Goal: Task Accomplishment & Management: Use online tool/utility

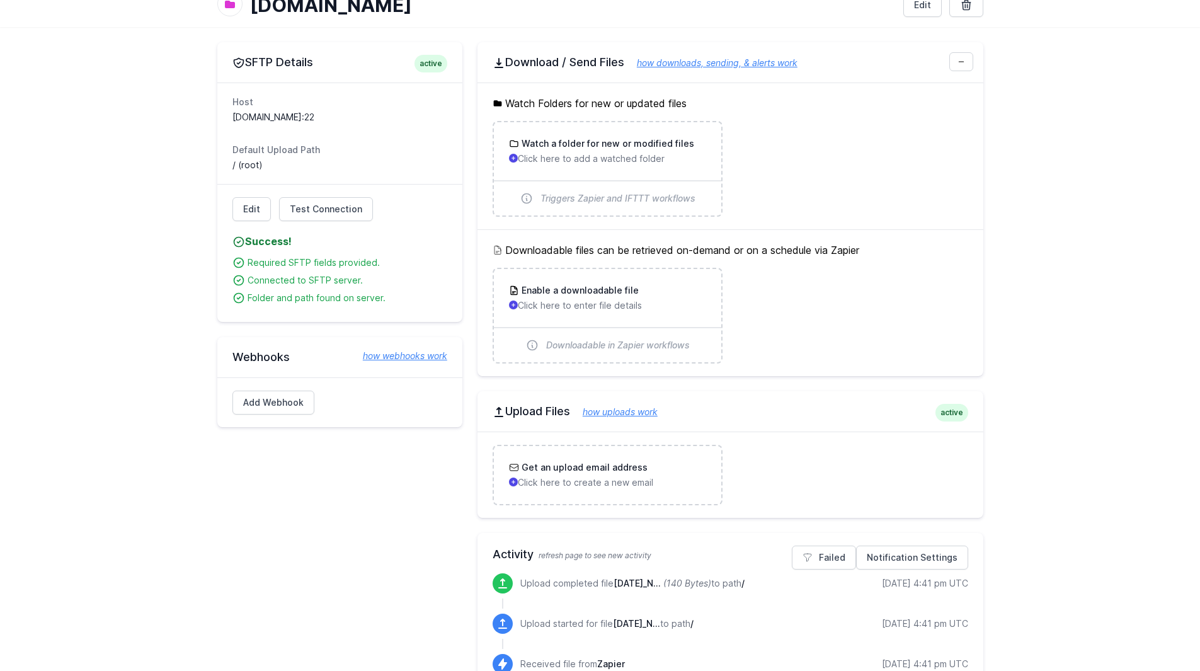
scroll to position [113, 0]
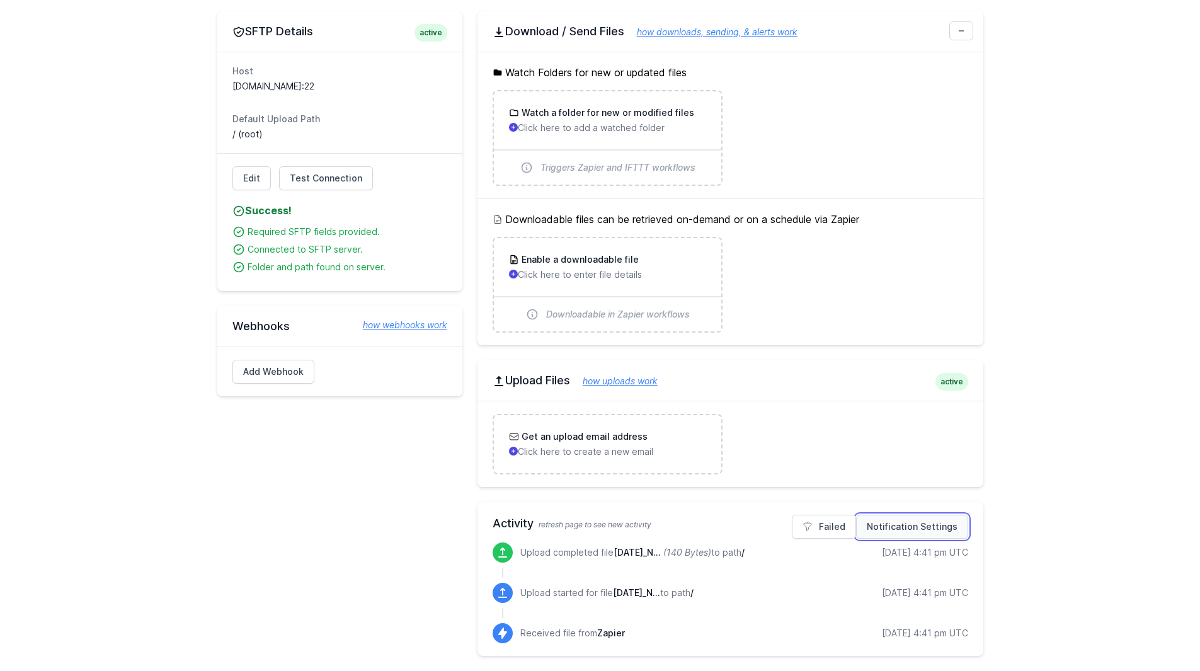
click at [939, 524] on link "Notification Settings" at bounding box center [912, 527] width 112 height 24
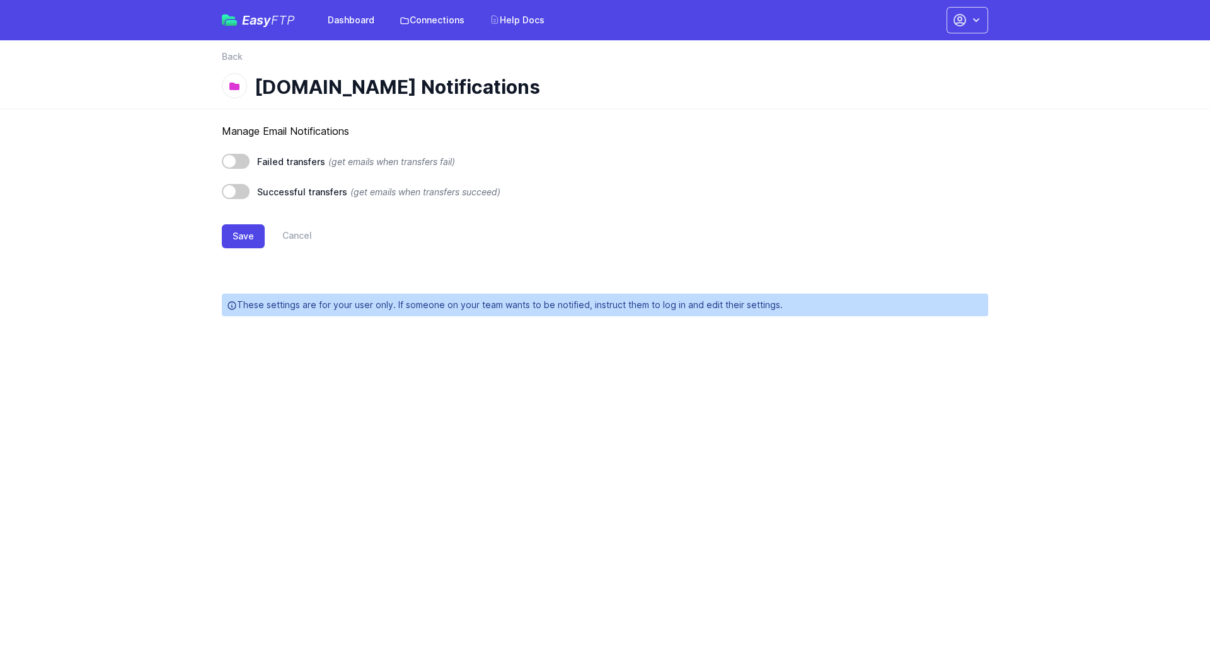
click at [939, 331] on html "Easy FTP Dashboard Connections Help Docs Account Settings Your Profile Contact …" at bounding box center [605, 165] width 1210 height 331
click at [241, 188] on span at bounding box center [236, 191] width 28 height 15
click at [239, 235] on button "Save" at bounding box center [243, 236] width 43 height 24
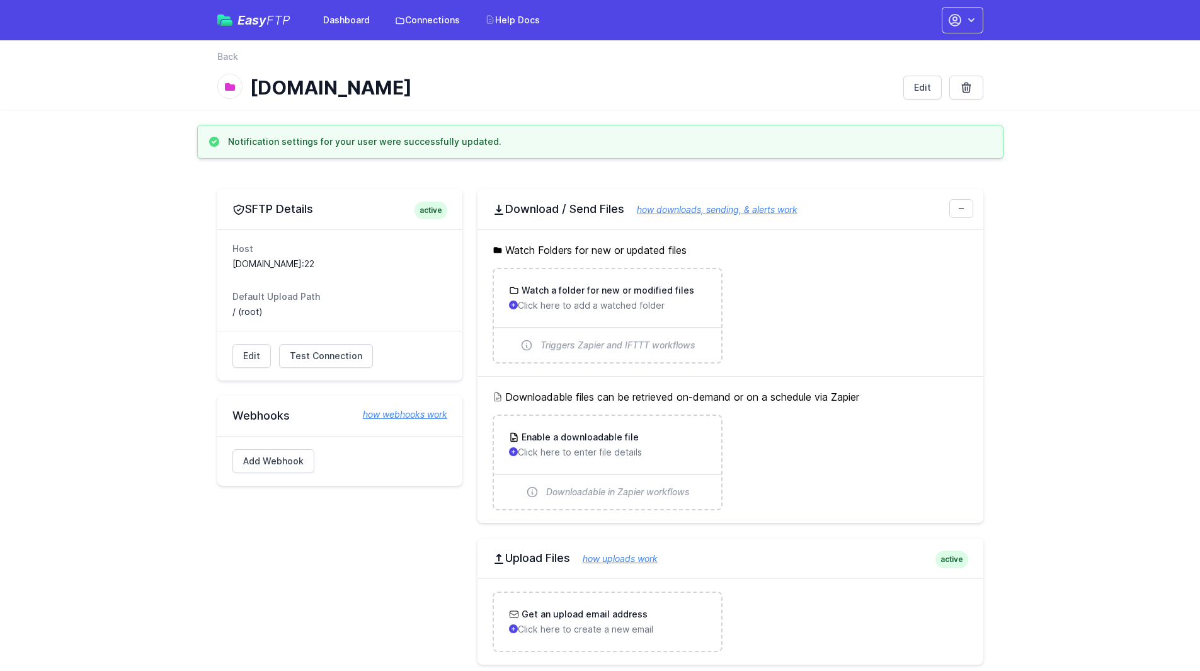
click at [239, 235] on div "Host ftp2.ecinfosystems.com:22 Default Upload Path / (root)" at bounding box center [339, 279] width 245 height 101
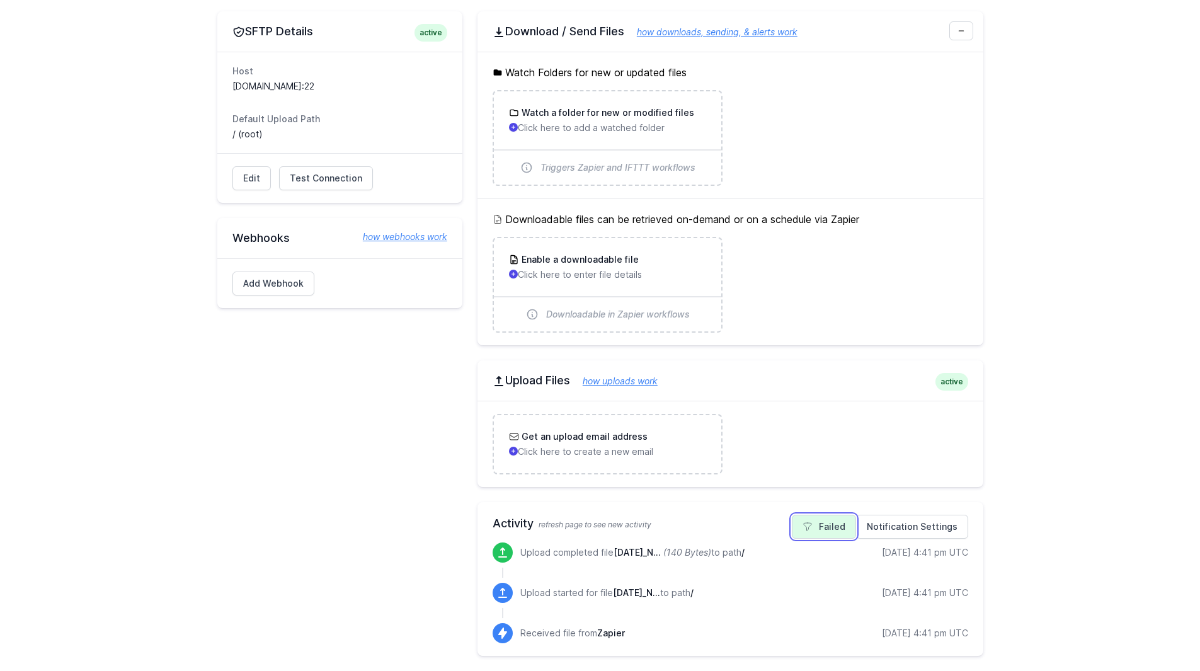
click at [835, 532] on link "Failed" at bounding box center [824, 527] width 64 height 24
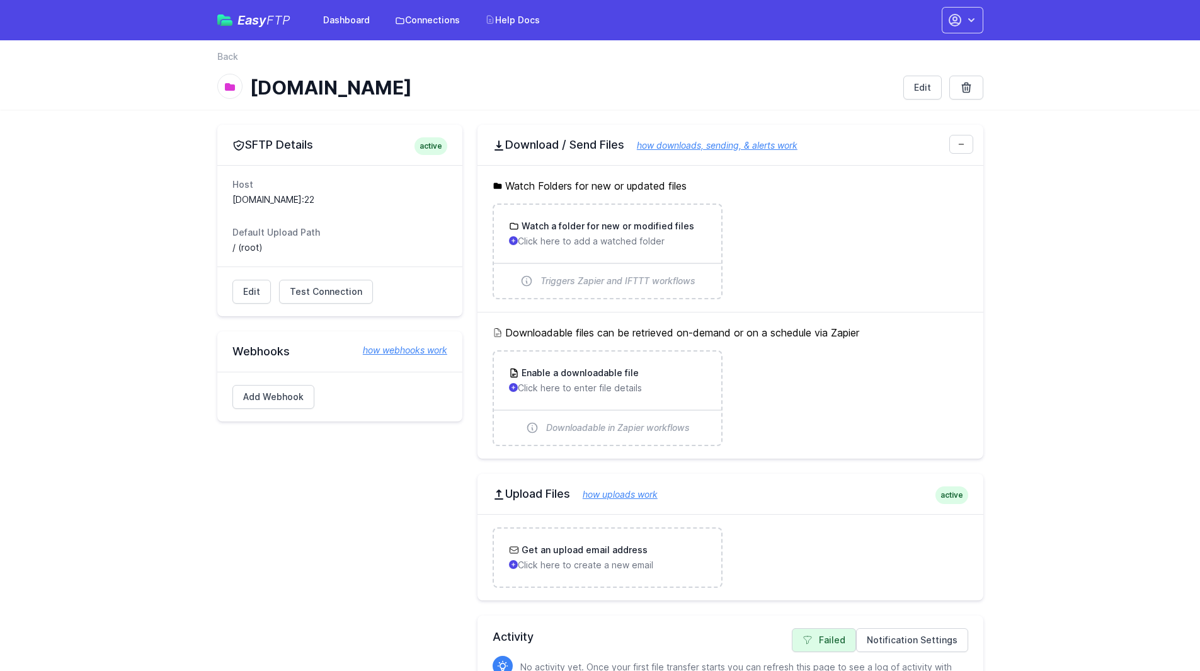
scroll to position [77, 0]
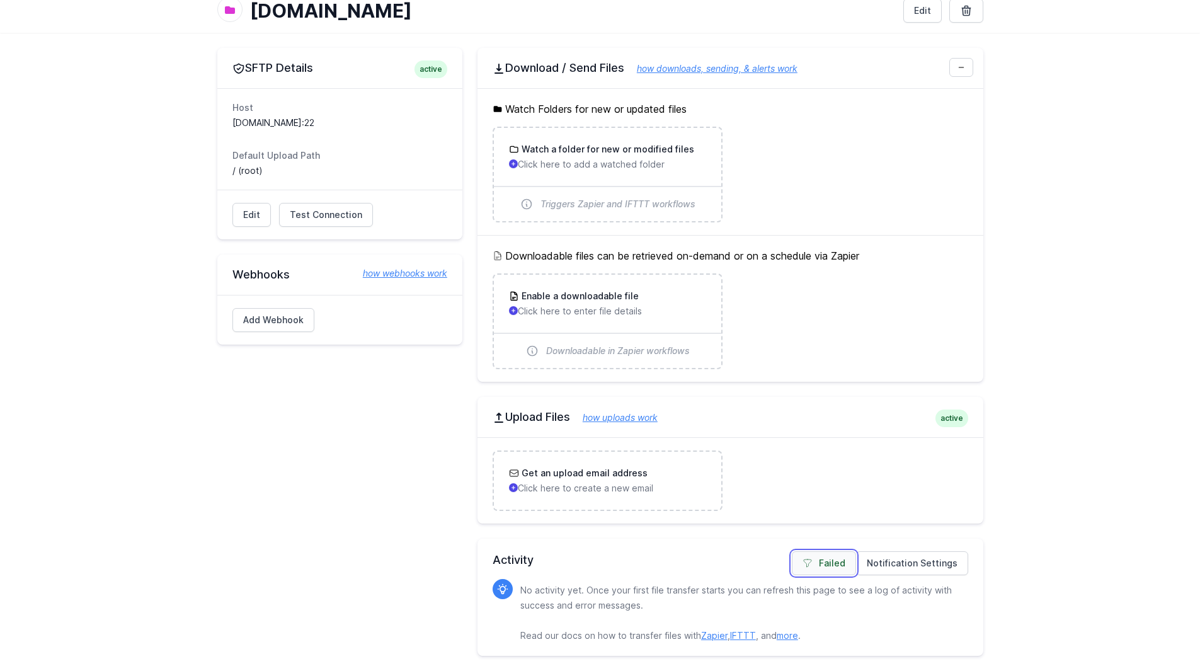
click at [825, 556] on link "Failed" at bounding box center [824, 563] width 64 height 24
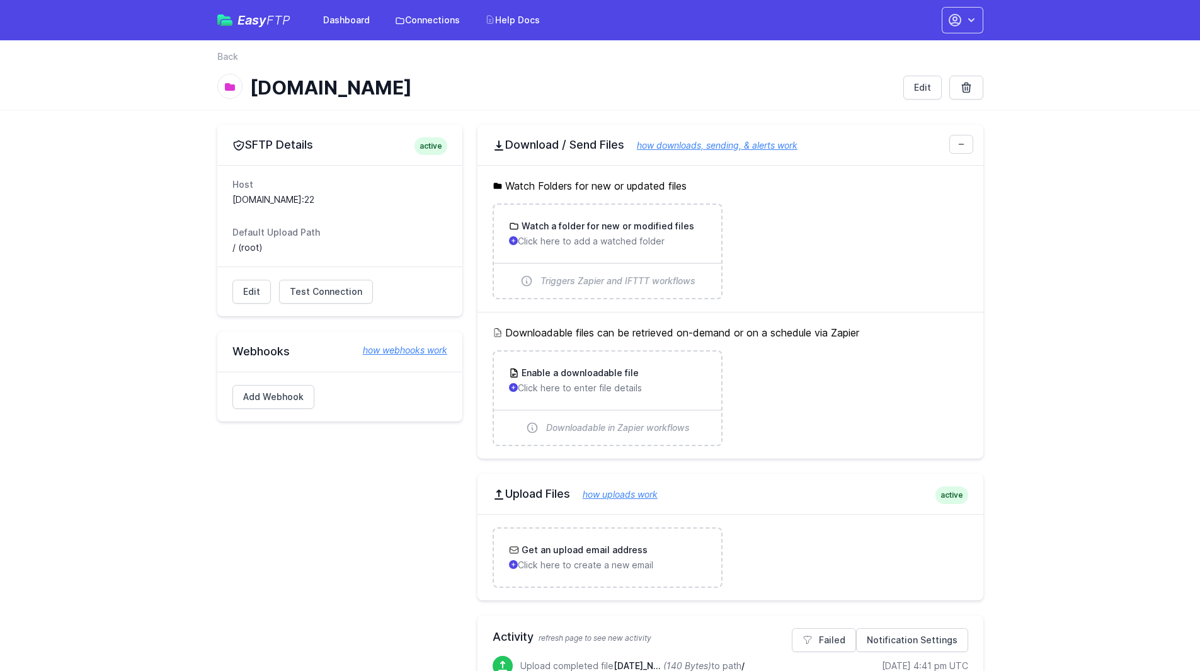
scroll to position [113, 0]
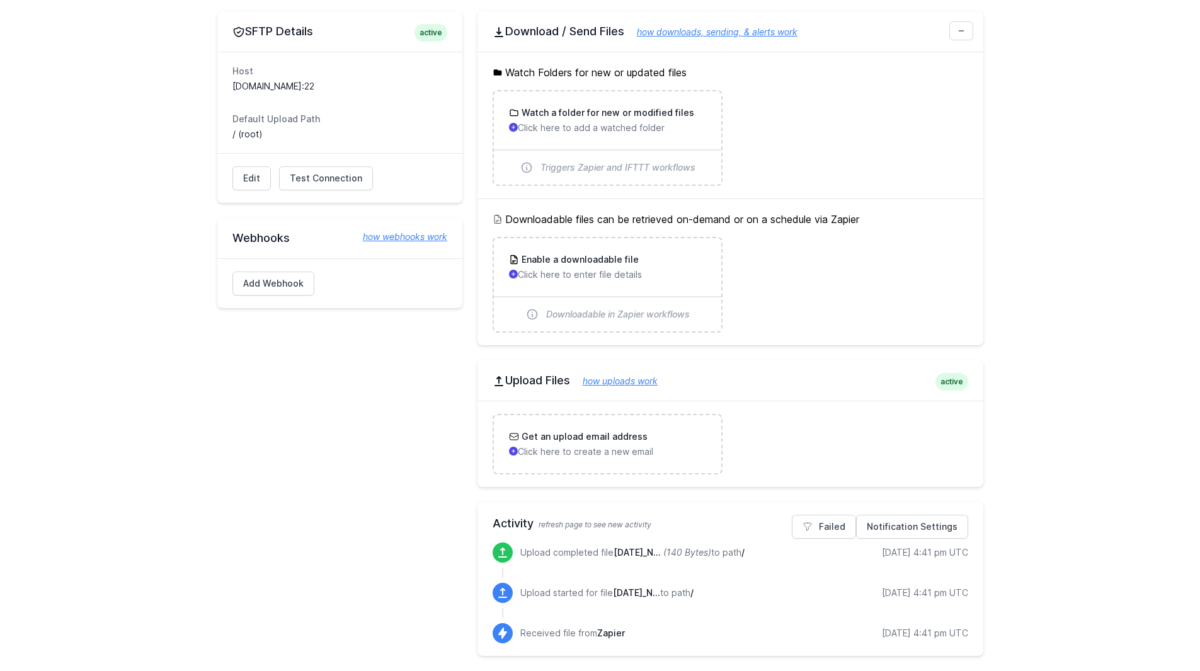
click at [618, 382] on link "how uploads work" at bounding box center [614, 381] width 88 height 11
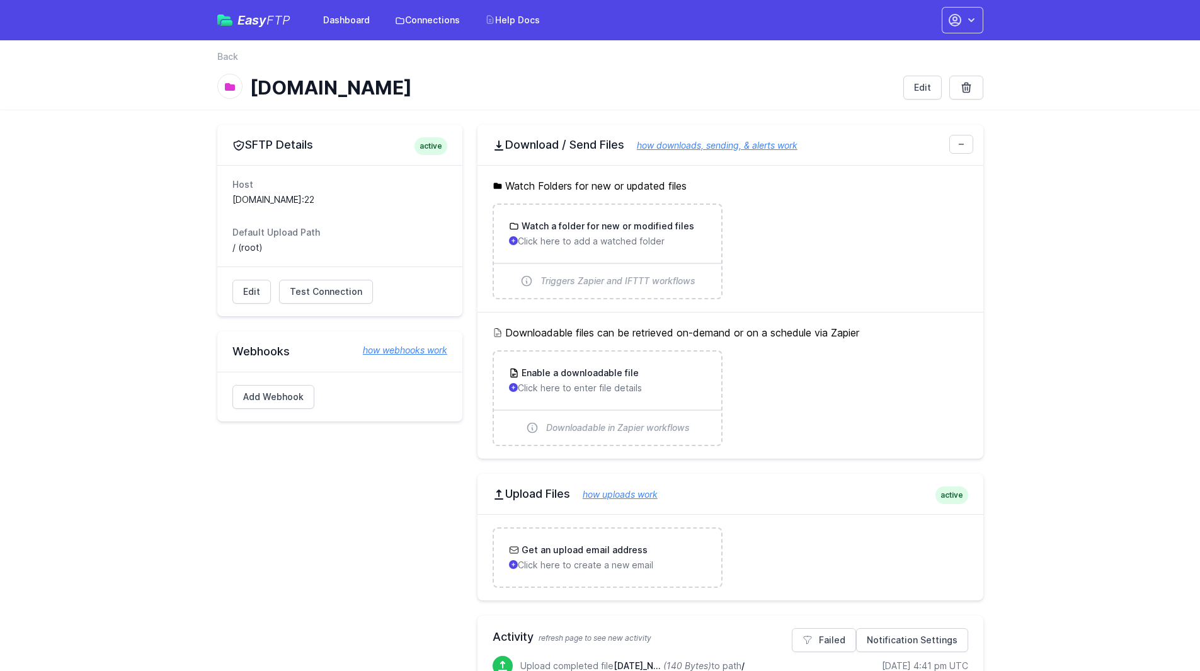
scroll to position [113, 0]
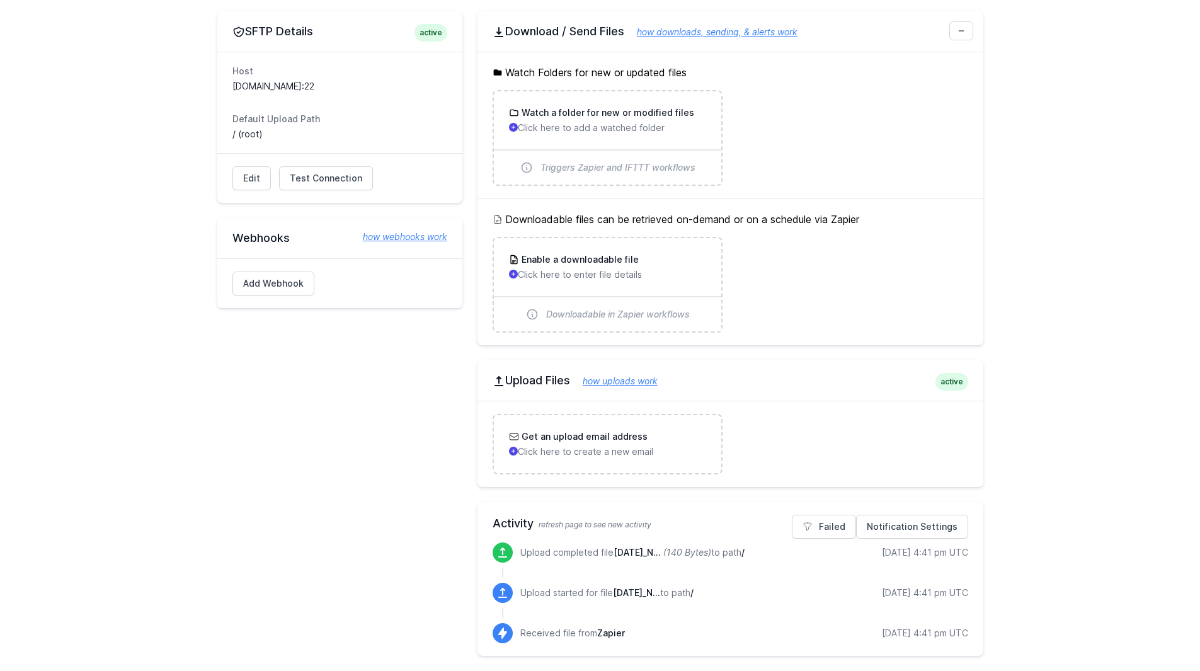
click at [382, 236] on link "how webhooks work" at bounding box center [398, 237] width 97 height 13
click at [432, 499] on div "SFTP Details active Host ftp2.ecinfosystems.com:22 Default Upload Path / (root)…" at bounding box center [339, 333] width 245 height 645
click at [1015, 292] on main "SFTP Details active Host ftp2.ecinfosystems.com:22 Default Upload Path / (root)…" at bounding box center [600, 333] width 1200 height 675
click at [556, 280] on p "Click here to enter file details" at bounding box center [607, 274] width 197 height 13
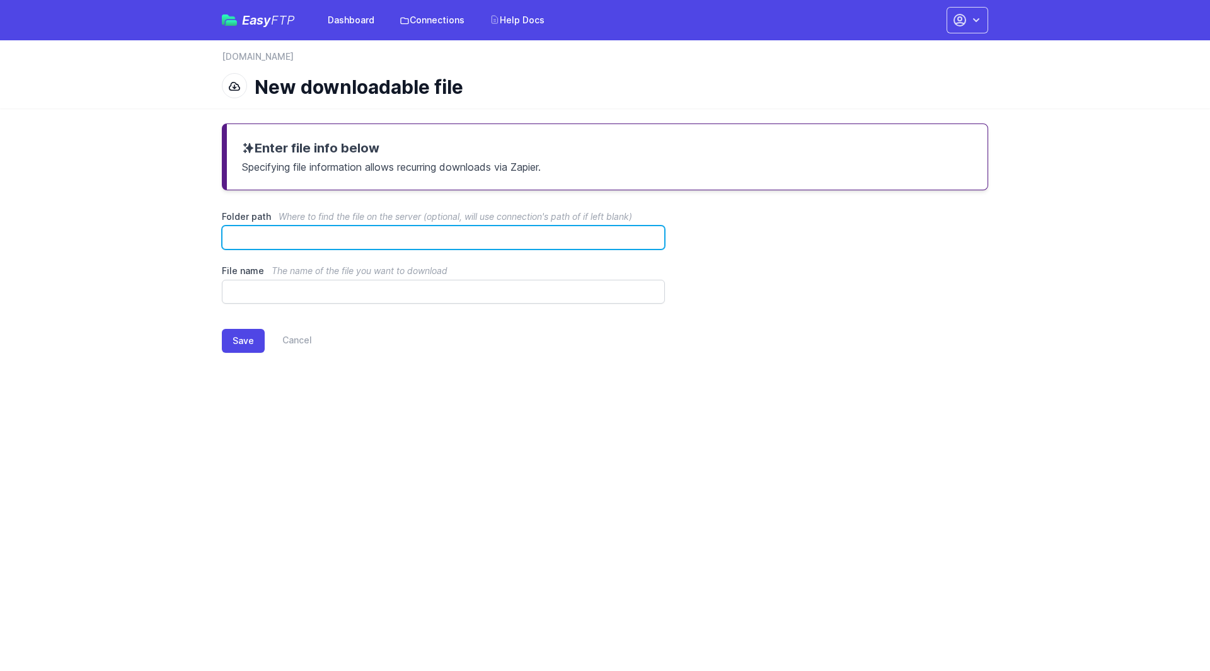
click at [527, 239] on input "Folder path Where to find the file on the server (optional, will use connection…" at bounding box center [443, 238] width 443 height 24
click at [1040, 352] on main "Enter file info below Specifying file information allows recurring downloads vi…" at bounding box center [605, 248] width 1210 height 280
click at [290, 342] on link "Cancel" at bounding box center [288, 341] width 47 height 24
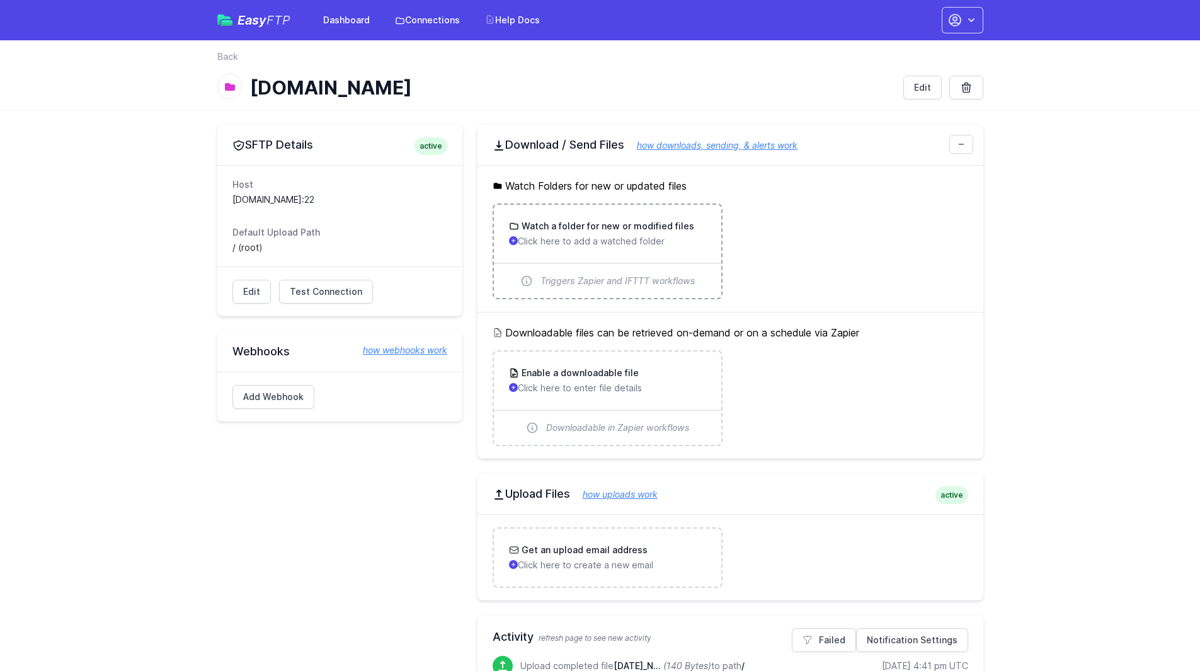
click at [594, 227] on h3 "Watch a folder for new or modified files" at bounding box center [606, 226] width 175 height 13
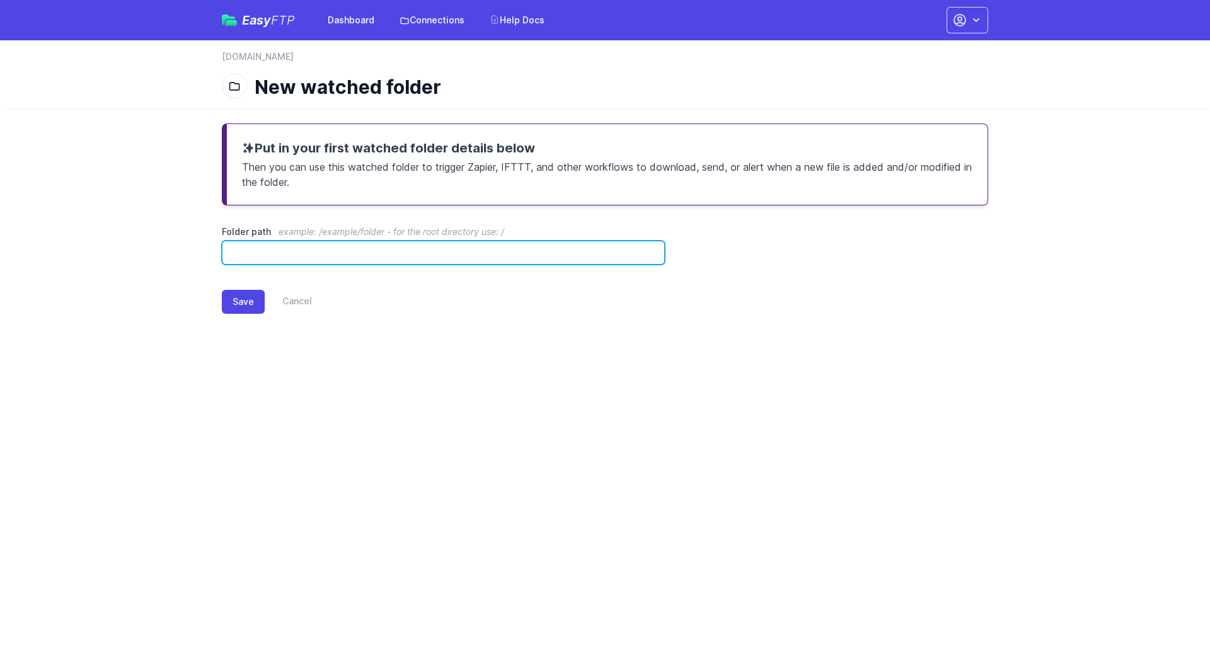
click at [531, 254] on input "Folder path example: /example/folder - for the root directory use: /" at bounding box center [443, 253] width 443 height 24
type input "*"
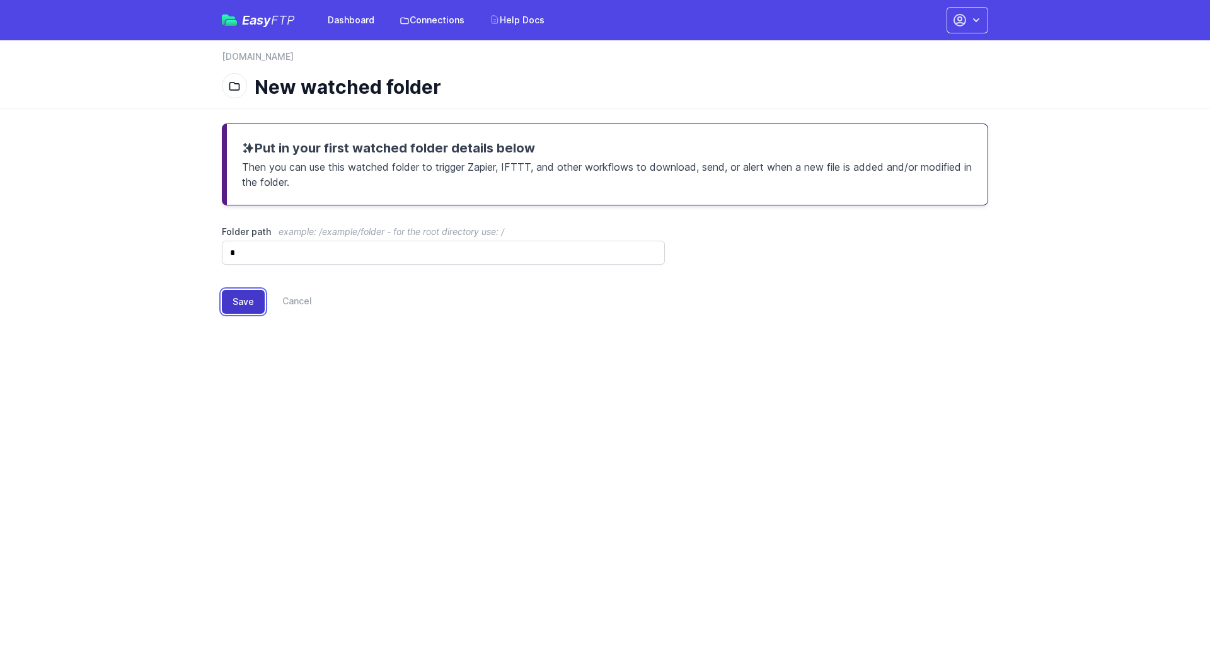
click at [244, 301] on button "Save" at bounding box center [243, 302] width 43 height 24
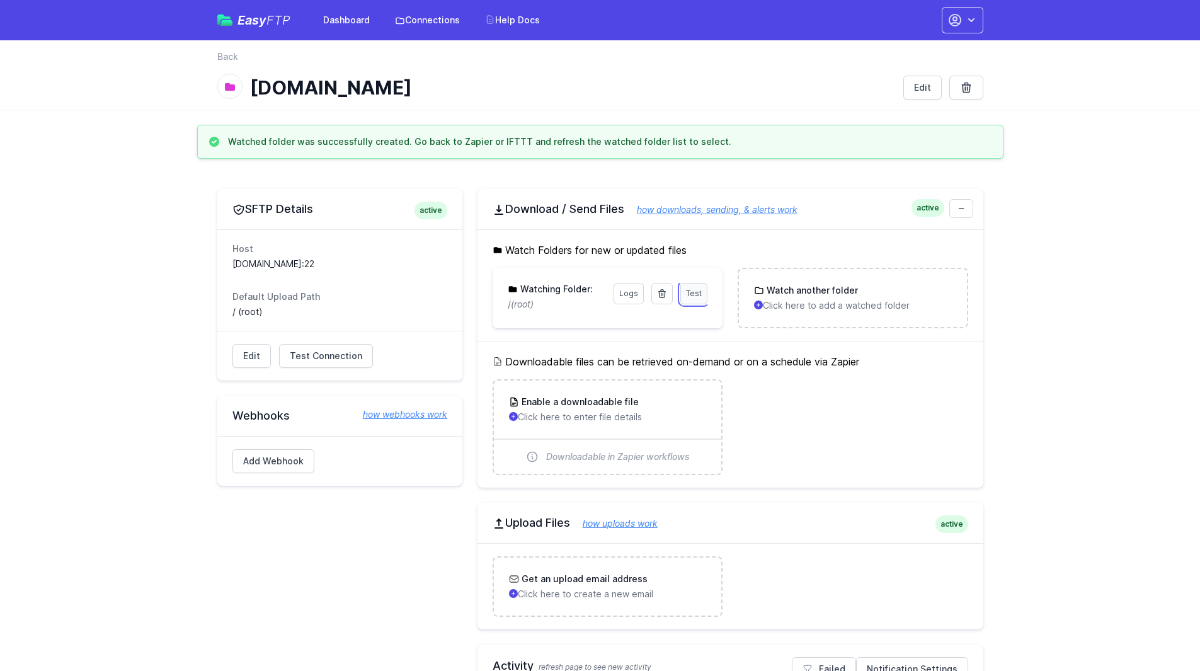
click at [694, 293] on span "Test" at bounding box center [694, 293] width 16 height 9
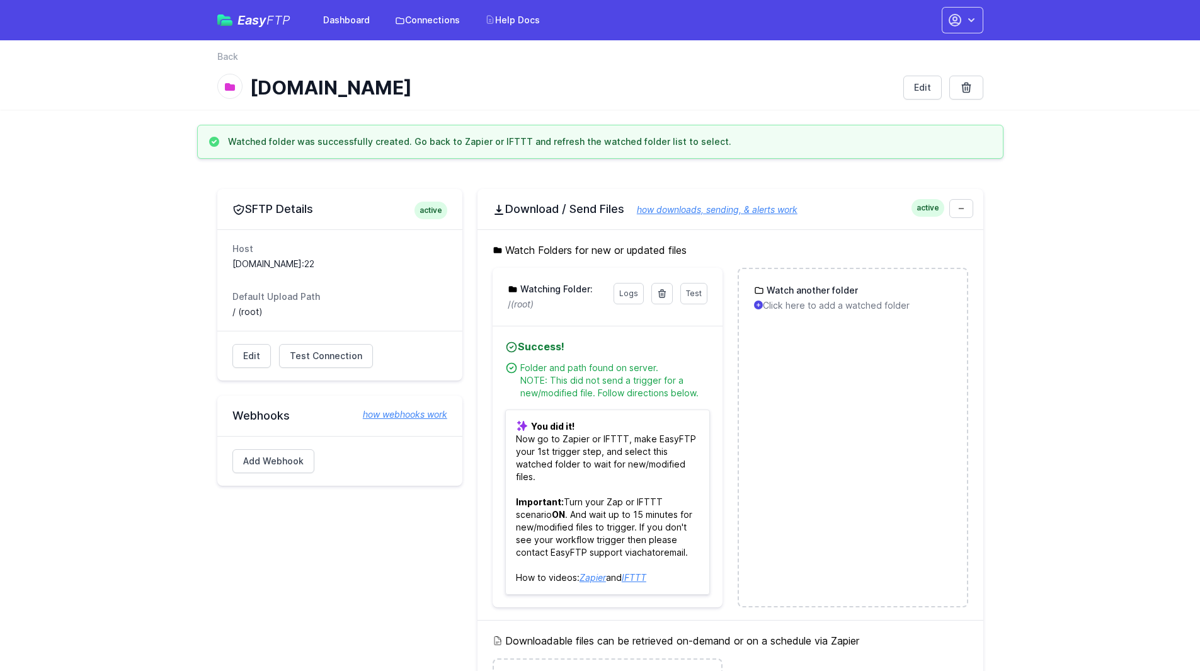
drag, startPoint x: 545, startPoint y: 303, endPoint x: 494, endPoint y: 309, distance: 51.3
click at [494, 309] on div "Test Logs Watching Folder: / (root)" at bounding box center [608, 297] width 230 height 58
click at [634, 292] on link "Logs" at bounding box center [629, 293] width 30 height 21
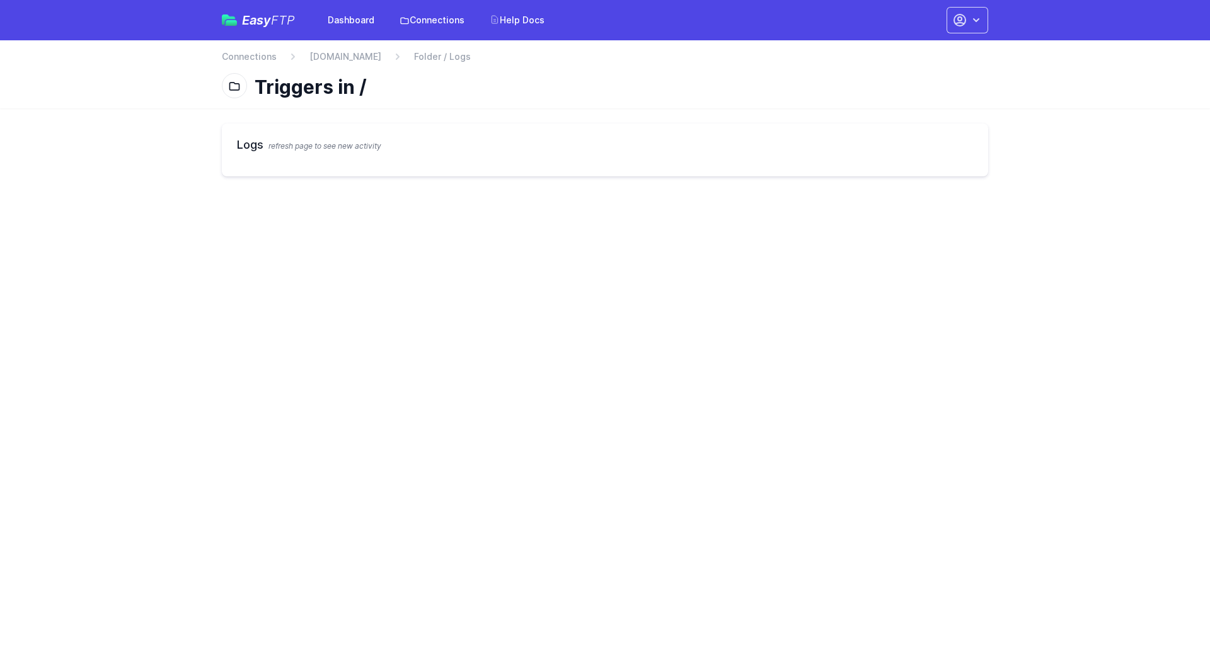
drag, startPoint x: 384, startPoint y: 85, endPoint x: 357, endPoint y: 82, distance: 27.9
click at [357, 82] on h1 "Triggers in /" at bounding box center [616, 87] width 723 height 23
copy h1 "/"
click at [389, 139] on h2 "Logs refresh page to see new activity" at bounding box center [605, 145] width 736 height 18
click at [378, 62] on link "[DOMAIN_NAME]" at bounding box center [345, 56] width 72 height 13
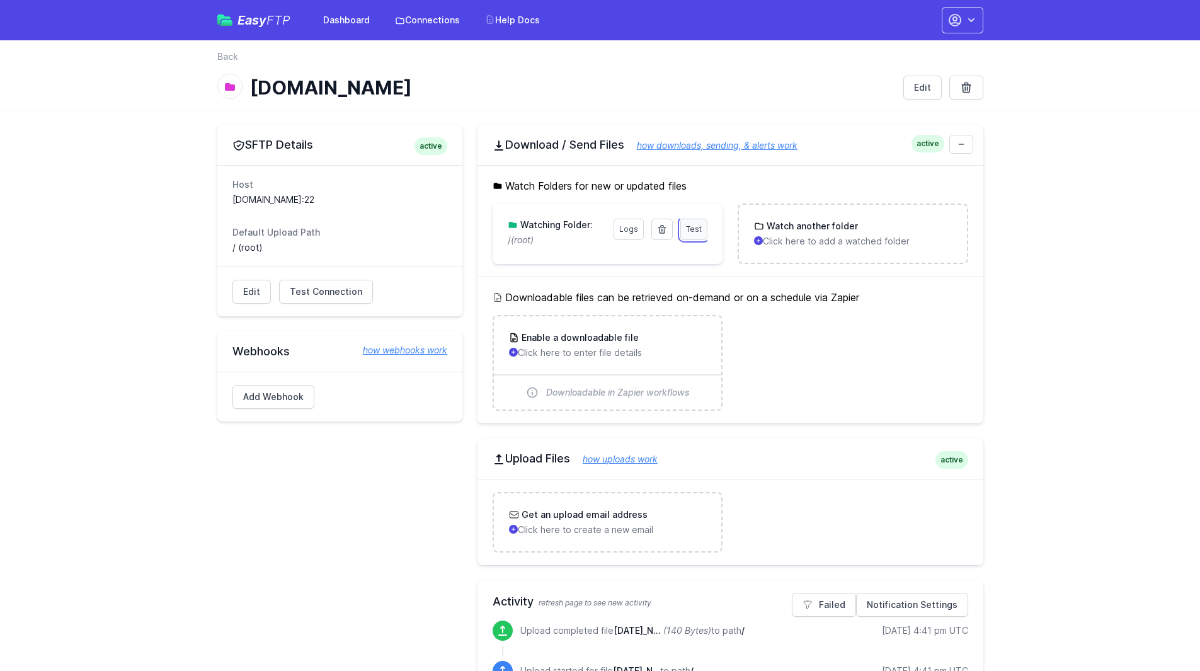
click at [691, 232] on span "Test" at bounding box center [694, 228] width 16 height 9
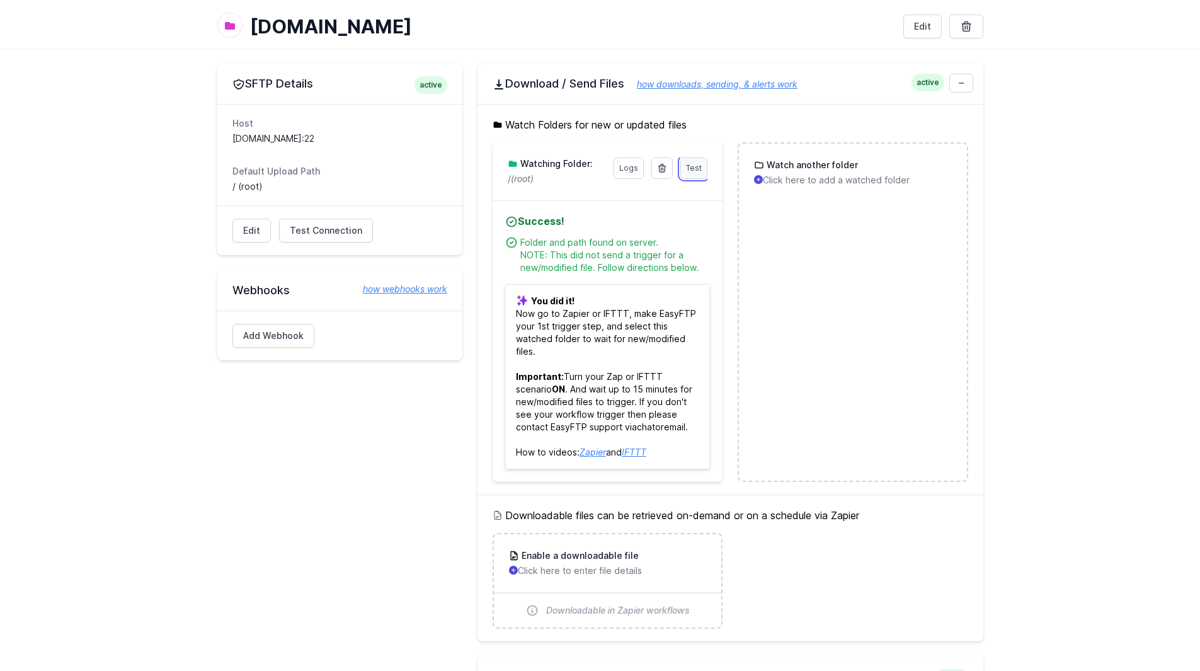
scroll to position [60, 0]
click at [691, 232] on ul "Folder and path found on server. NOTE: This did not send a trigger for a new/mo…" at bounding box center [607, 251] width 205 height 45
drag, startPoint x: 250, startPoint y: 26, endPoint x: 488, endPoint y: 19, distance: 238.3
click at [488, 19] on h1 "[DOMAIN_NAME]" at bounding box center [571, 27] width 643 height 23
copy h1 "[DOMAIN_NAME]"
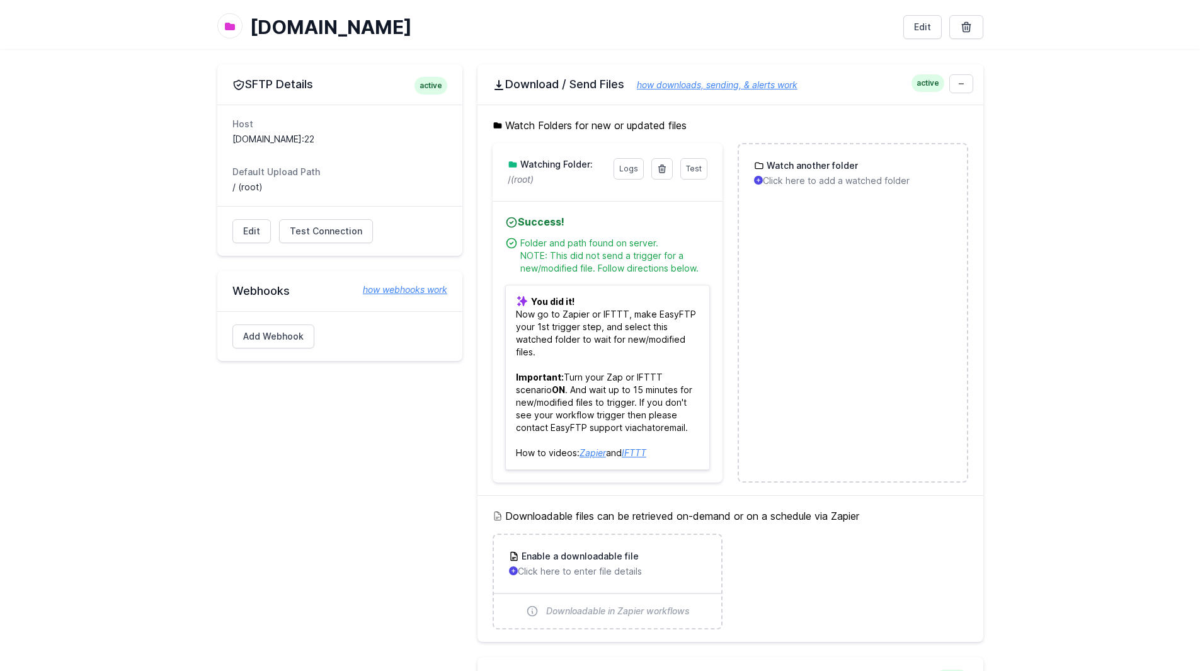
click at [230, 25] on icon at bounding box center [230, 27] width 10 height 8
click at [313, 232] on span "Test Connection" at bounding box center [326, 231] width 72 height 13
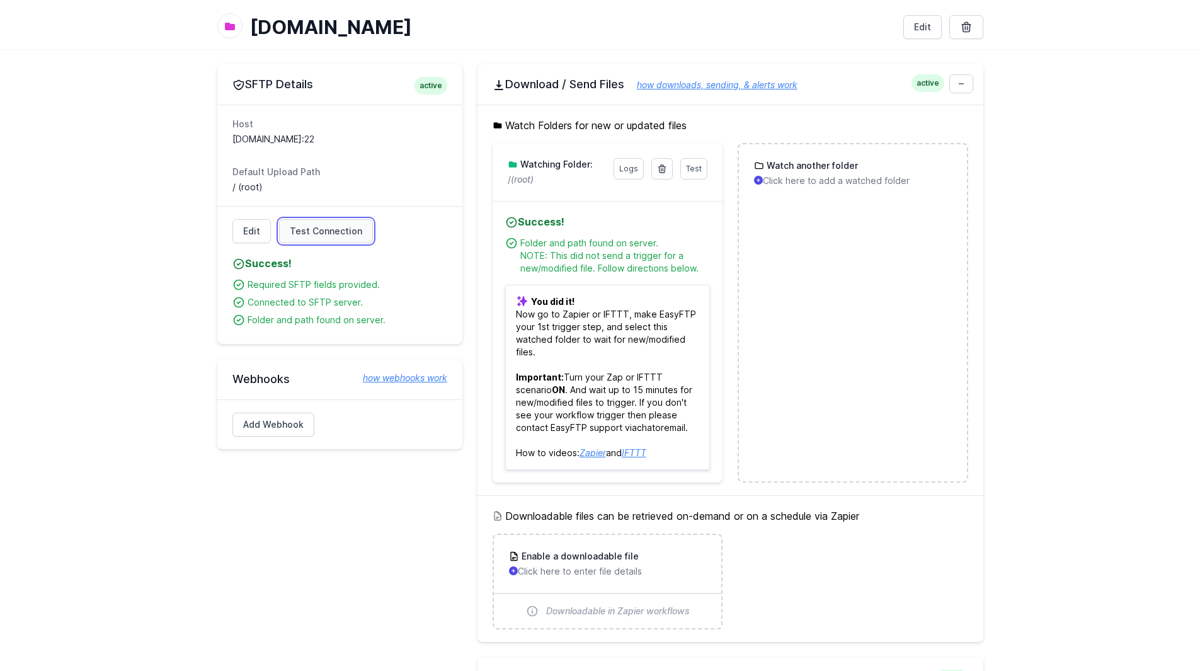
click at [313, 232] on span "Test Connection" at bounding box center [326, 231] width 72 height 13
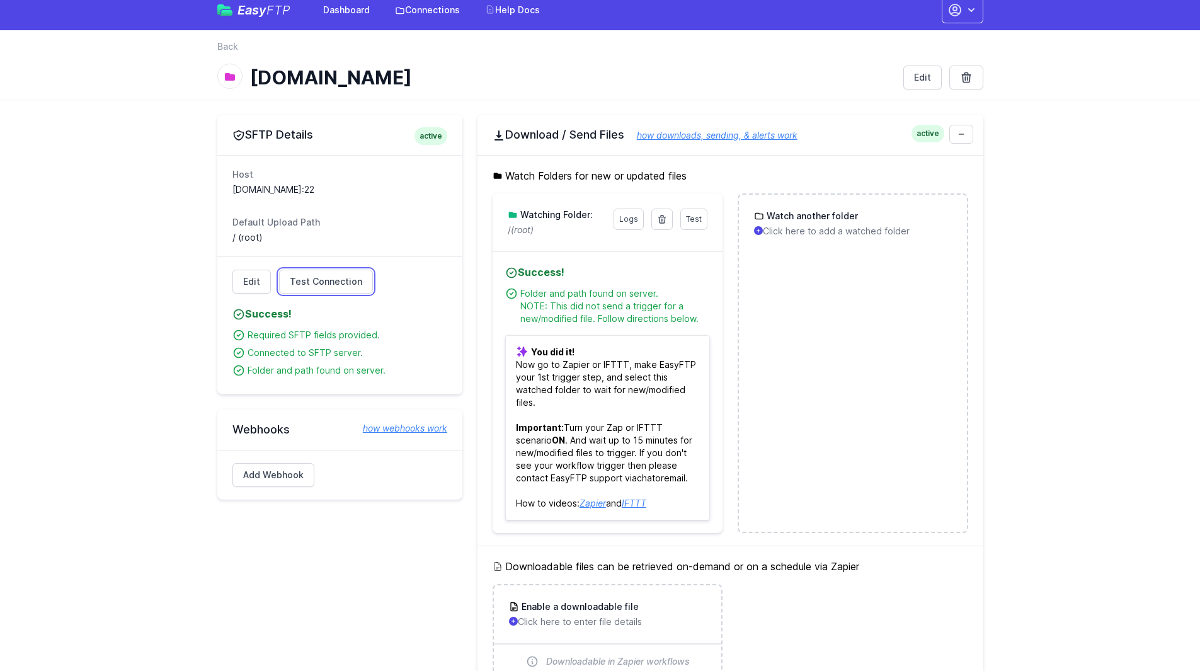
scroll to position [0, 0]
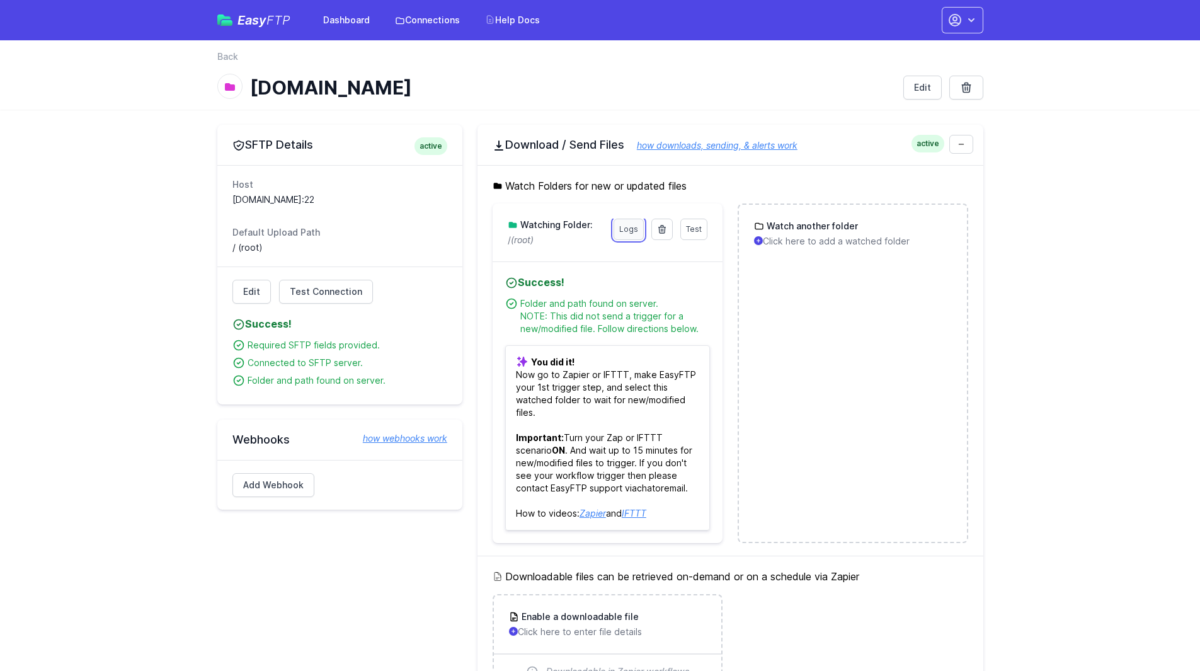
click at [626, 230] on link "Logs" at bounding box center [629, 229] width 30 height 21
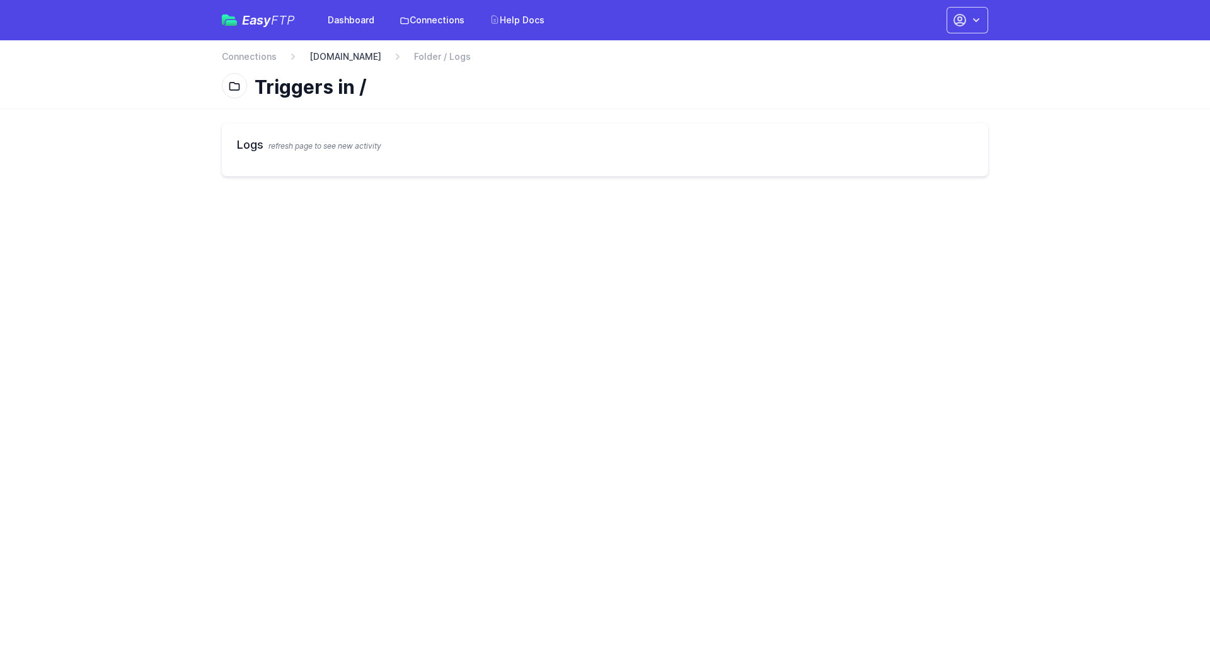
click at [338, 60] on link "[DOMAIN_NAME]" at bounding box center [345, 56] width 72 height 13
